Goal: Information Seeking & Learning: Learn about a topic

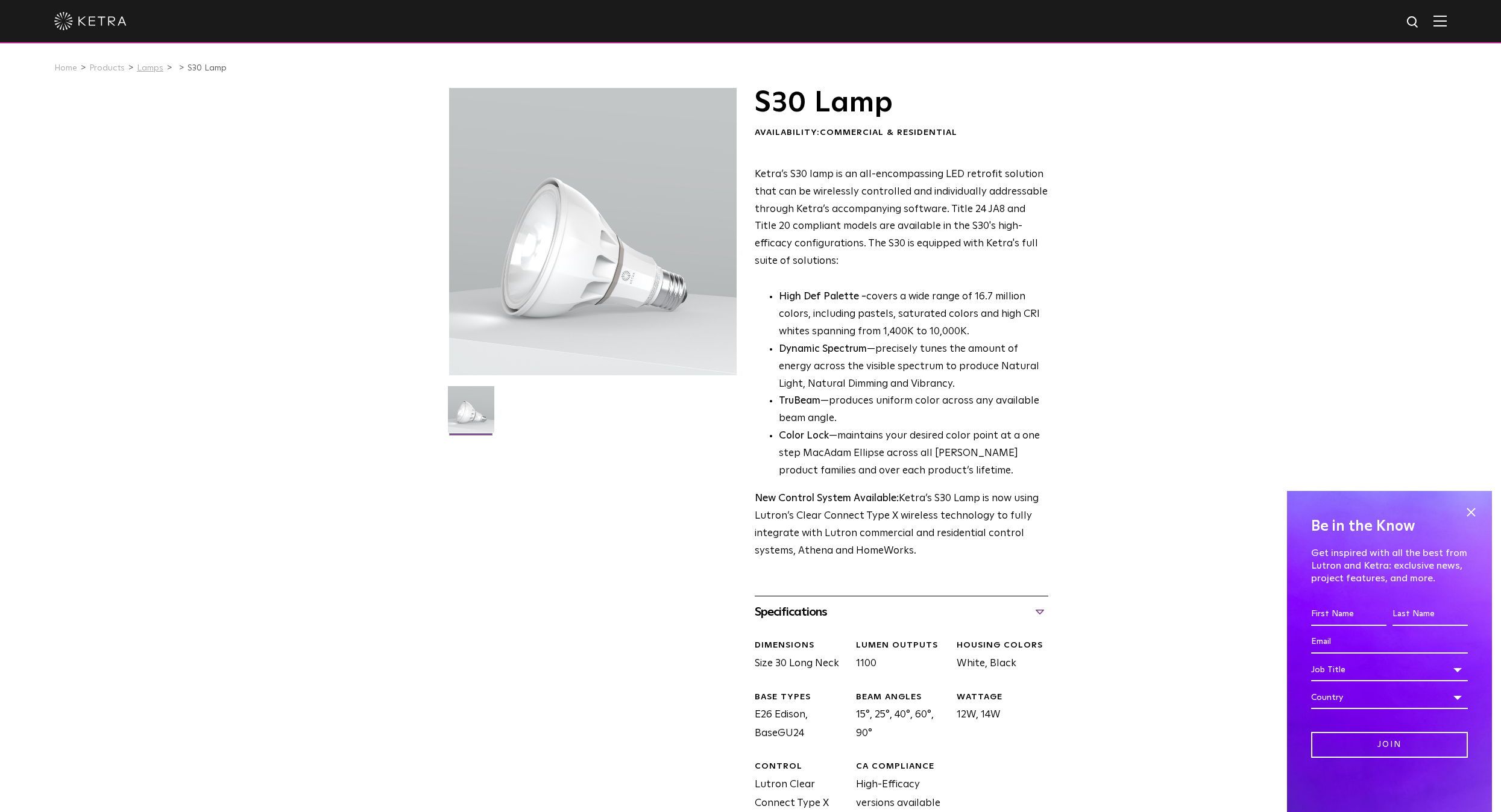
click at [140, 70] on link "Lamps" at bounding box center [150, 68] width 26 height 8
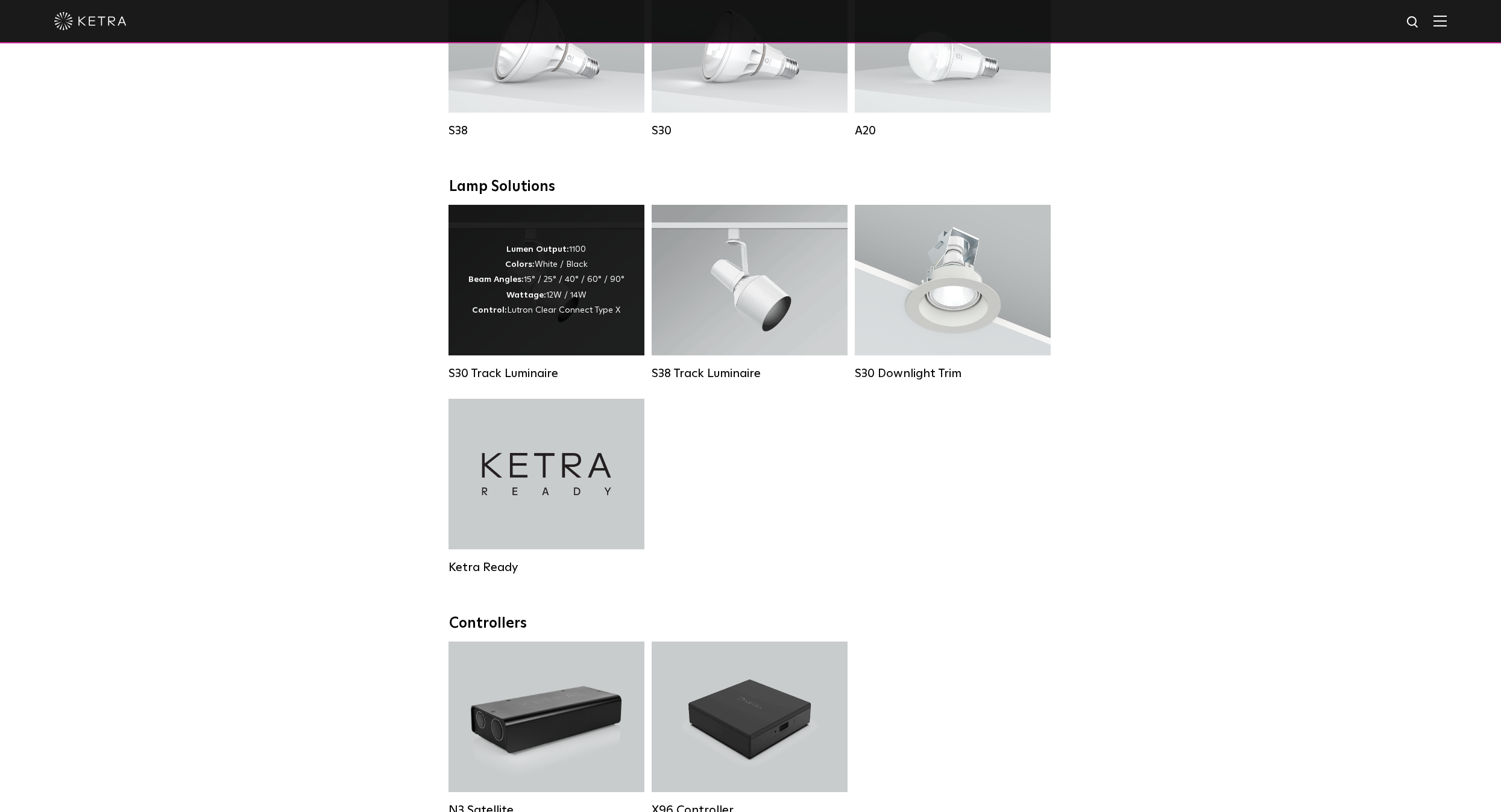
scroll to position [885, 0]
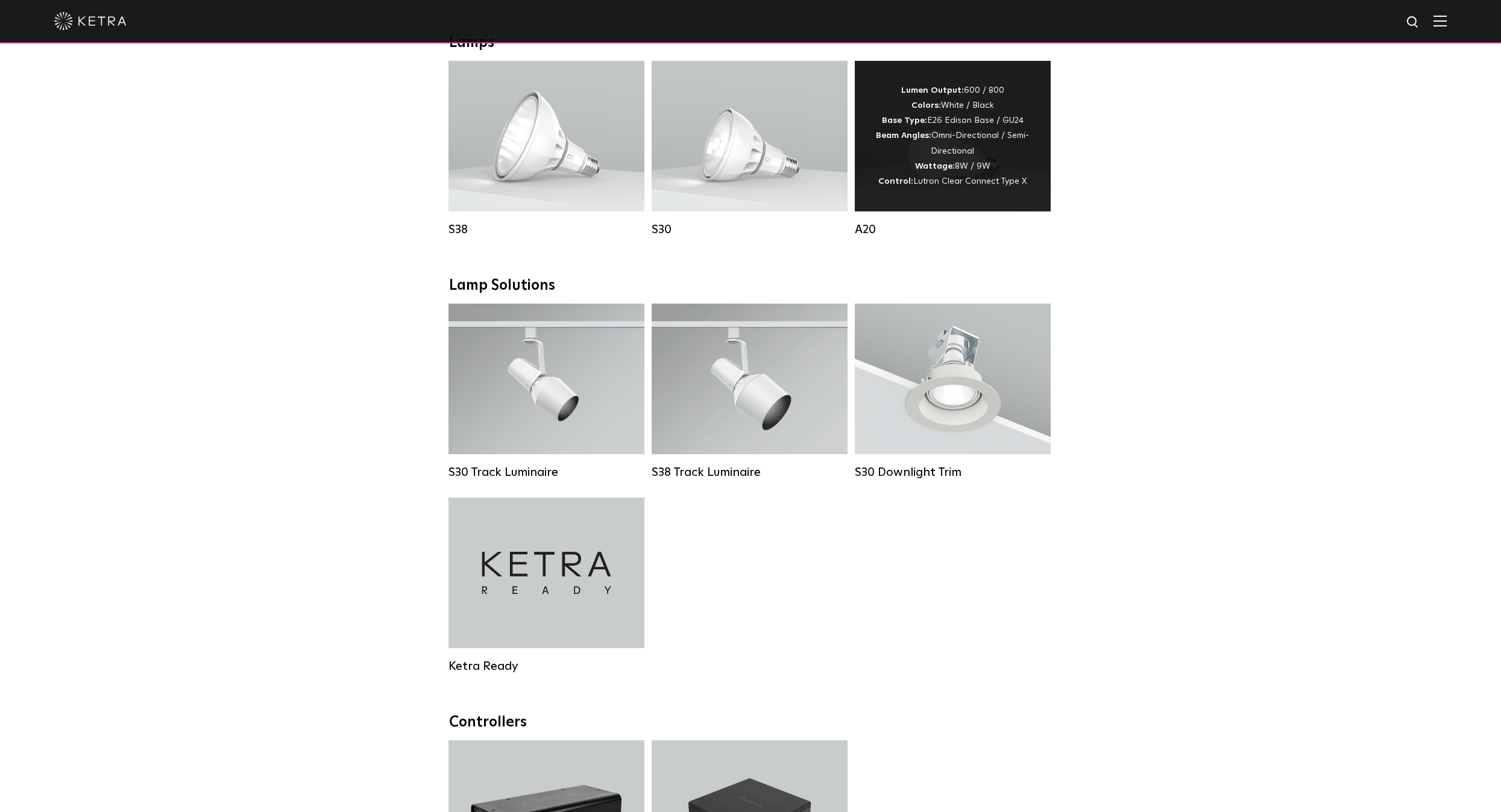
click at [964, 181] on div "Lumen Output: 600 / 800 Colors: White / Black Base Type: E26 Edison Base / GU24…" at bounding box center [953, 136] width 160 height 106
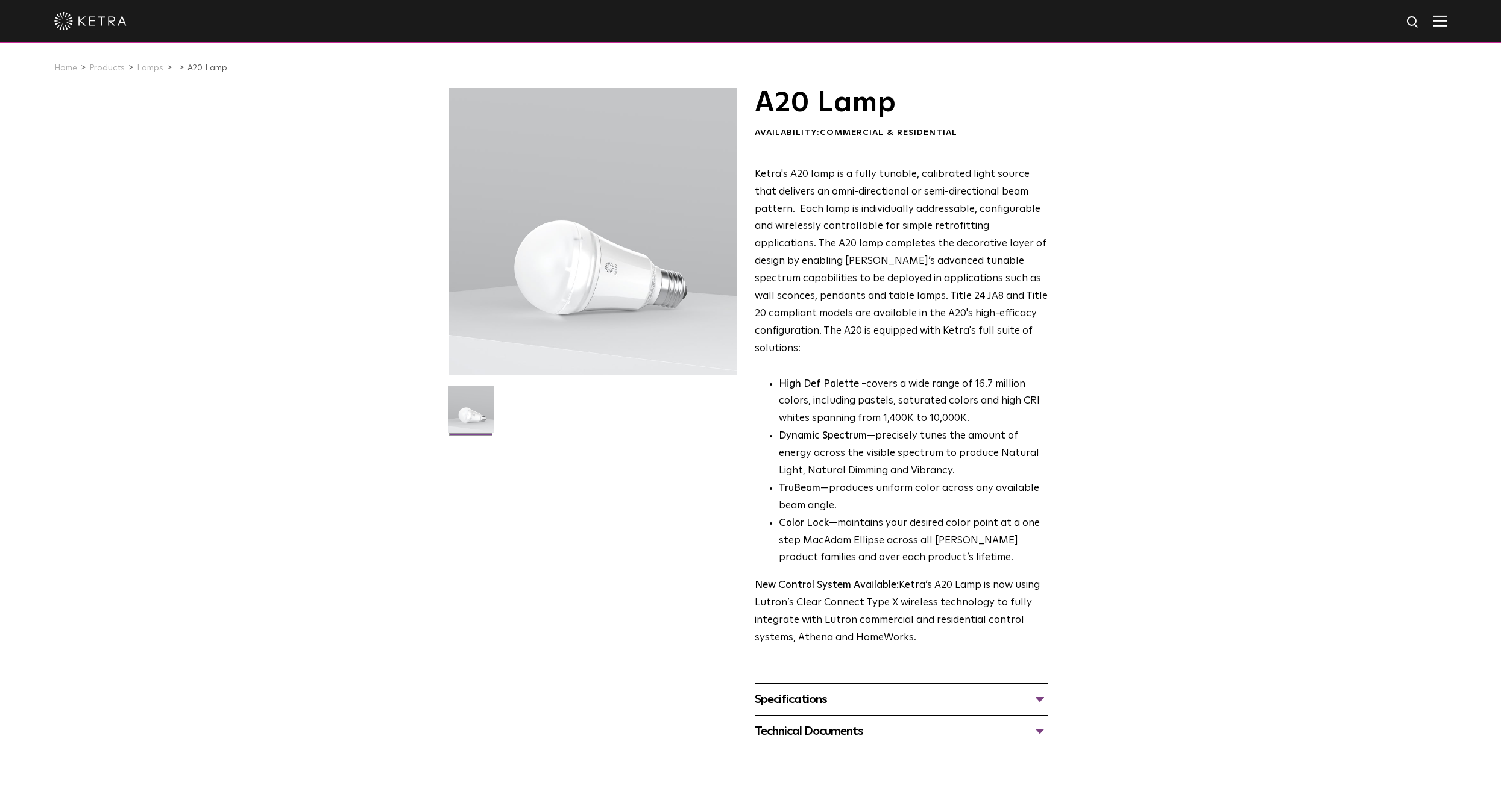
click at [788, 690] on div "Specifications" at bounding box center [902, 700] width 294 height 19
